Goal: Find specific page/section: Find specific page/section

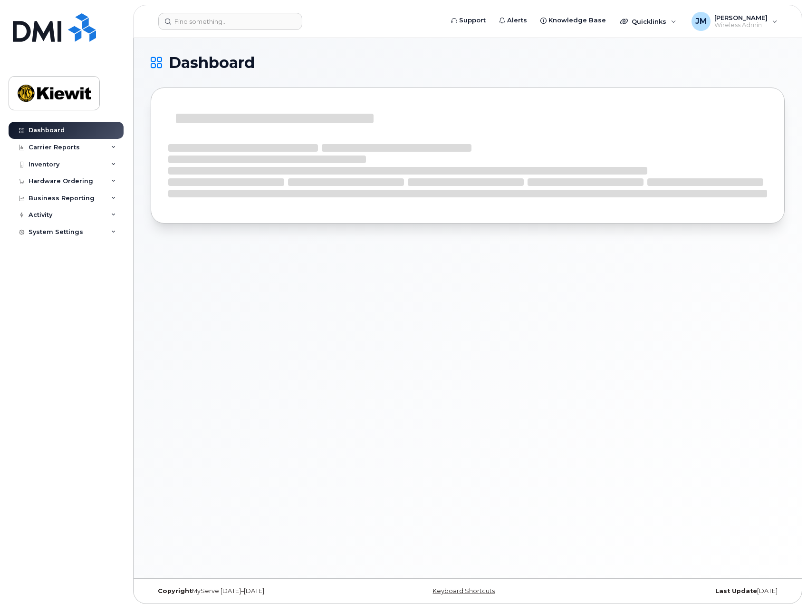
click at [224, 11] on header "Support Alerts Knowledge Base Quicklinks Suspend / Cancel Device Change SIM Car…" at bounding box center [467, 21] width 669 height 33
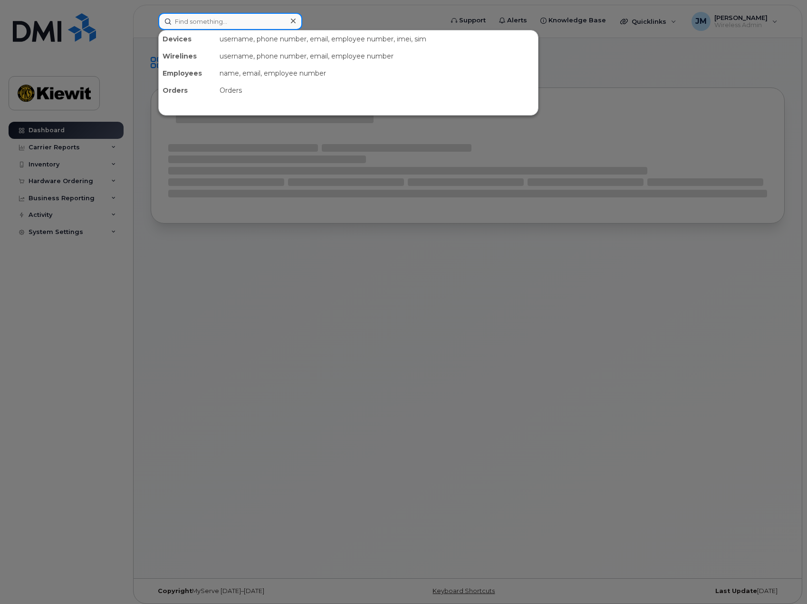
click at [224, 17] on input at bounding box center [230, 21] width 144 height 17
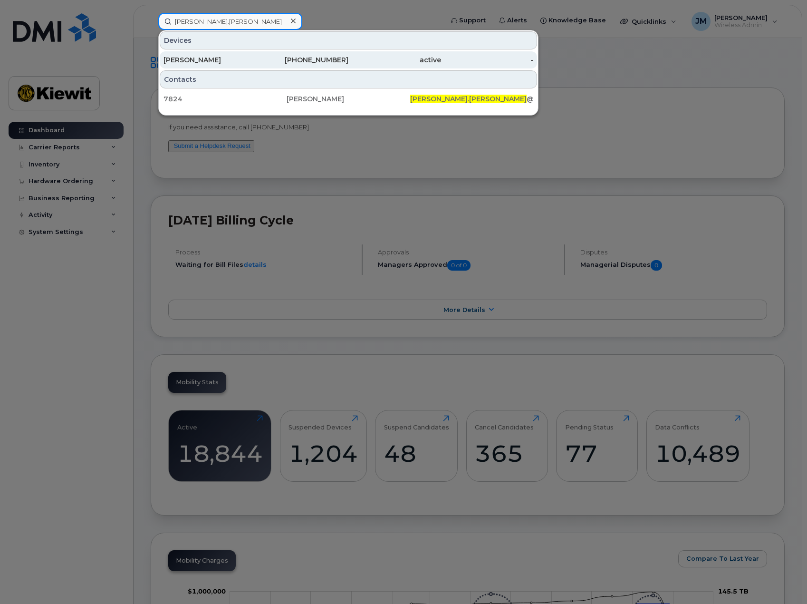
type input "chris.caron"
click at [232, 60] on div "[PERSON_NAME]" at bounding box center [210, 60] width 93 height 10
